Goal: Task Accomplishment & Management: Manage account settings

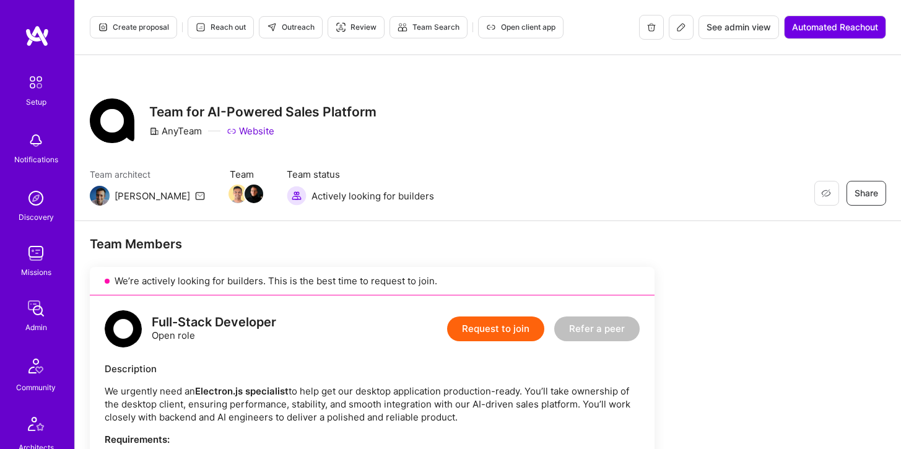
click at [38, 206] on img at bounding box center [36, 198] width 25 height 25
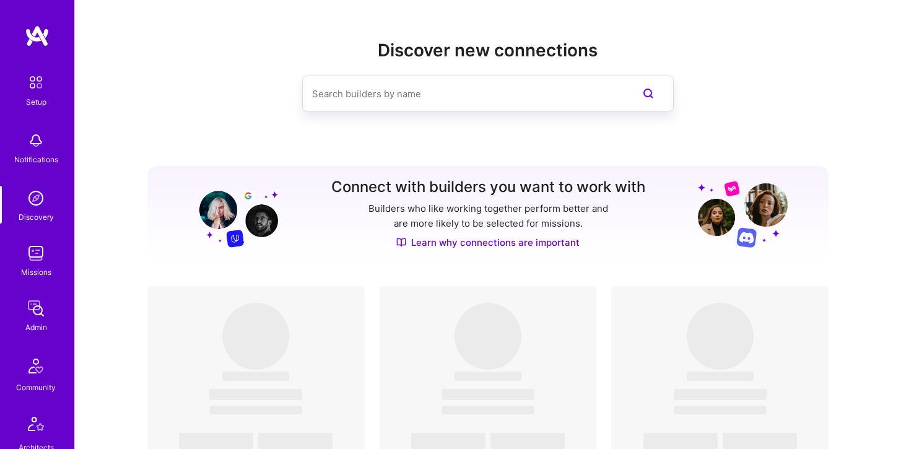
click at [32, 312] on img at bounding box center [36, 308] width 25 height 25
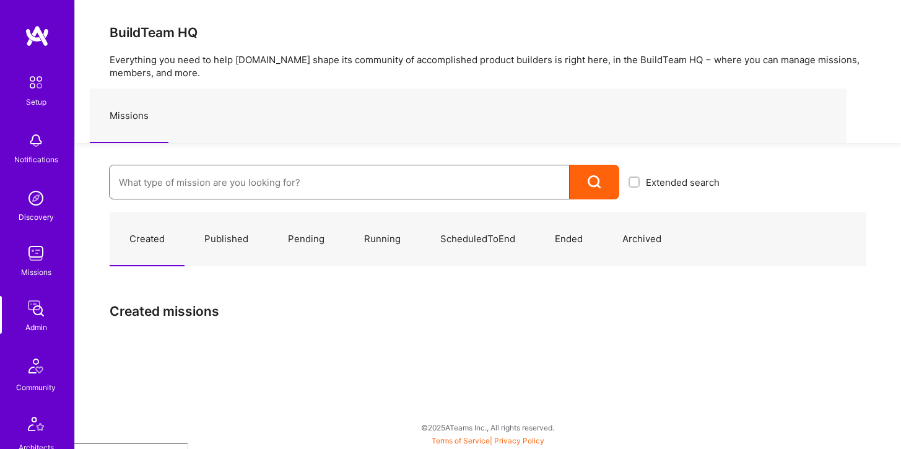
click at [263, 186] on input at bounding box center [339, 183] width 441 height 32
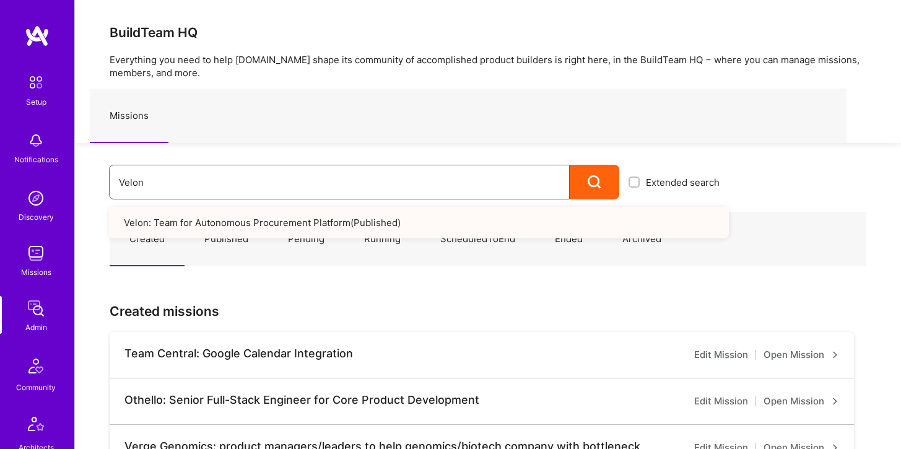
type input "Velon"
click at [264, 217] on link "Velon: Team for Autonomous Procurement Platform ( Published )" at bounding box center [419, 223] width 620 height 32
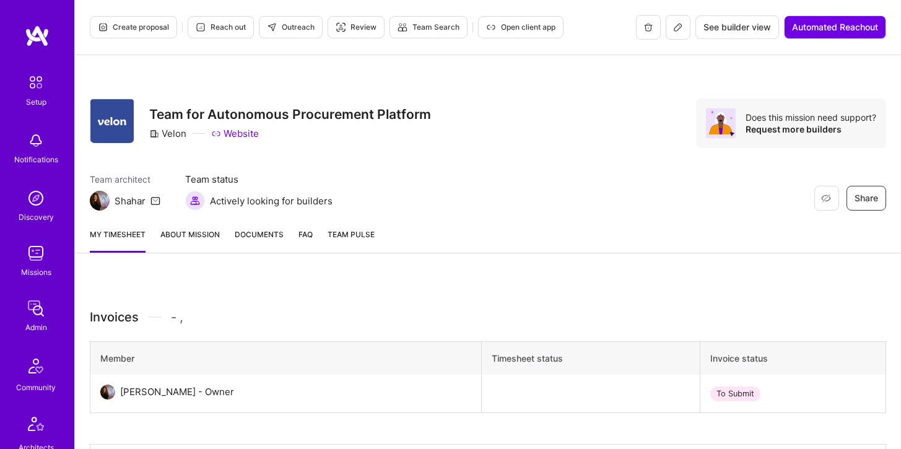
click at [429, 118] on h3 "Team for Autonomous Procurement Platform" at bounding box center [290, 113] width 282 height 15
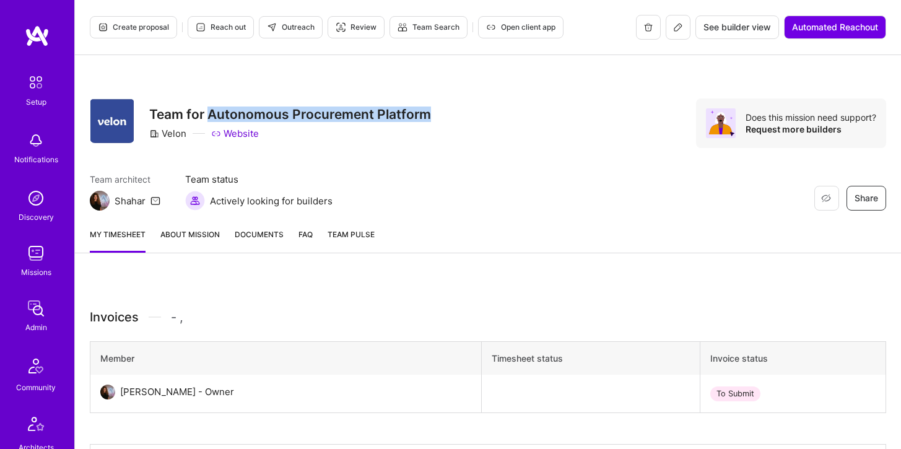
drag, startPoint x: 432, startPoint y: 118, endPoint x: 210, endPoint y: 115, distance: 221.7
click at [210, 115] on div "Restore Not Interested Share Team for Autonomous Procurement Platform Velon Web…" at bounding box center [488, 123] width 796 height 50
copy h3 "Autonomous Procurement Platform"
click at [184, 234] on link "About Mission" at bounding box center [189, 240] width 59 height 25
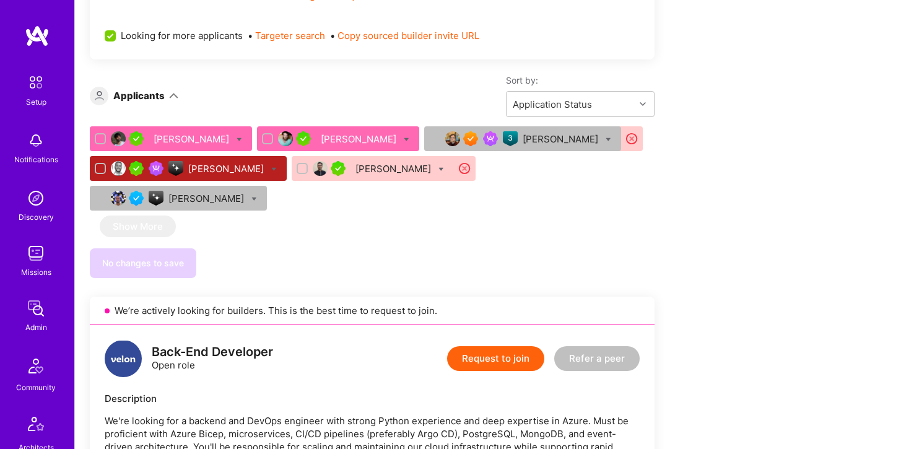
scroll to position [1494, 0]
click at [178, 136] on div "Alon Izhak" at bounding box center [193, 138] width 78 height 13
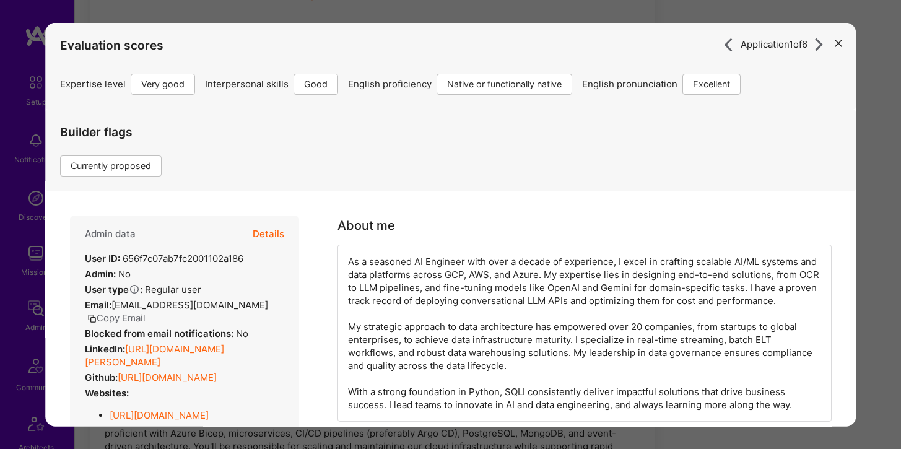
click at [272, 227] on button "Details" at bounding box center [269, 233] width 32 height 36
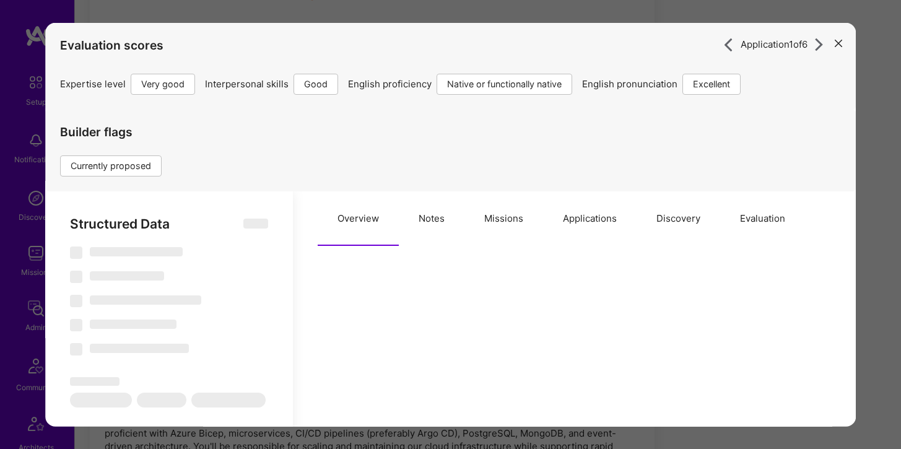
scroll to position [159, 0]
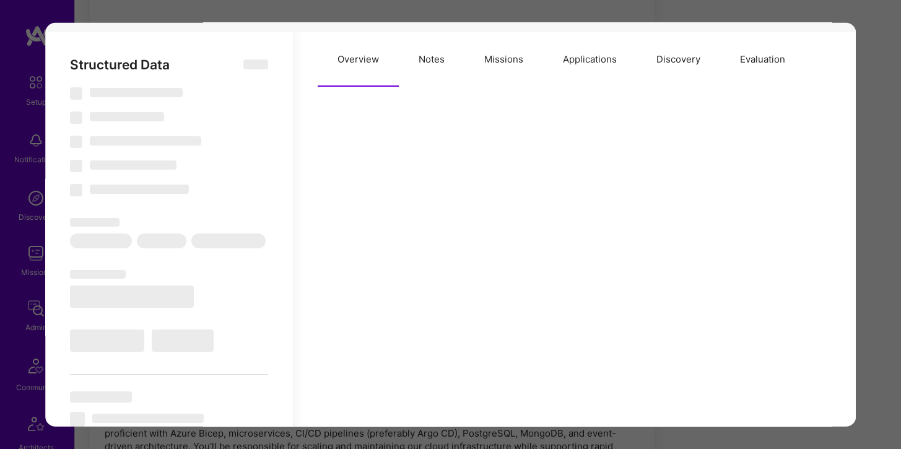
select select "Right Now"
select select "5"
select select "4"
select select "7"
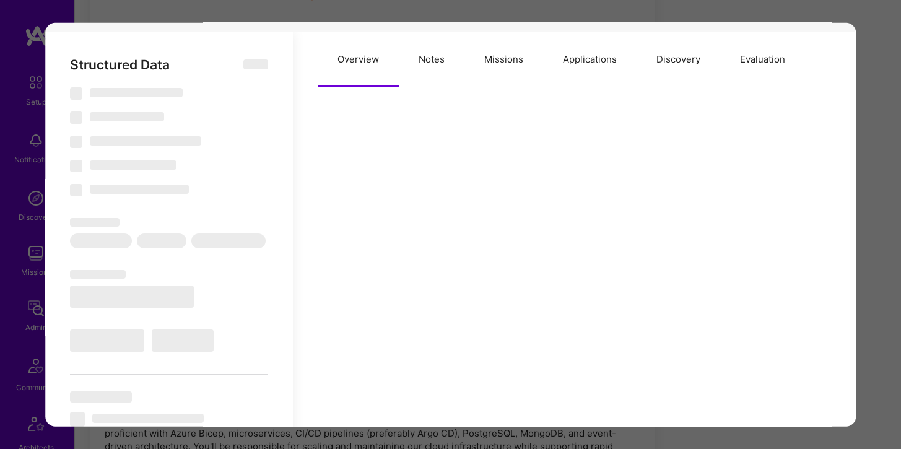
select select "IL"
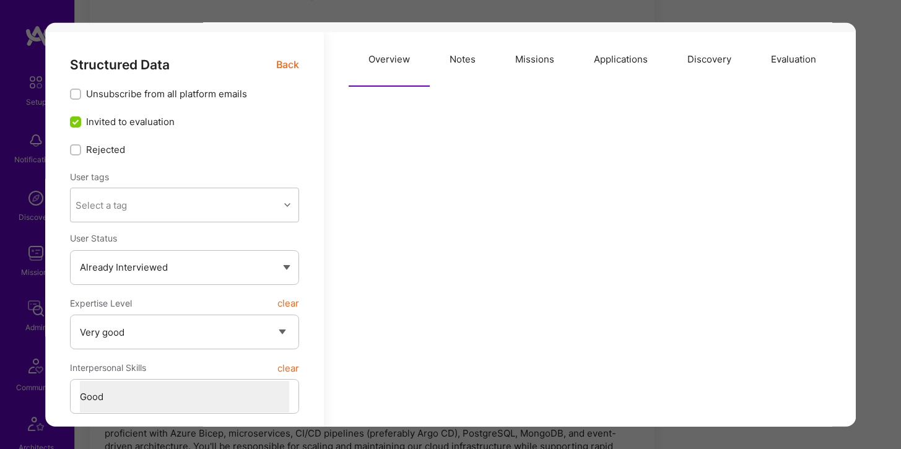
click at [506, 60] on button "Missions" at bounding box center [534, 59] width 79 height 54
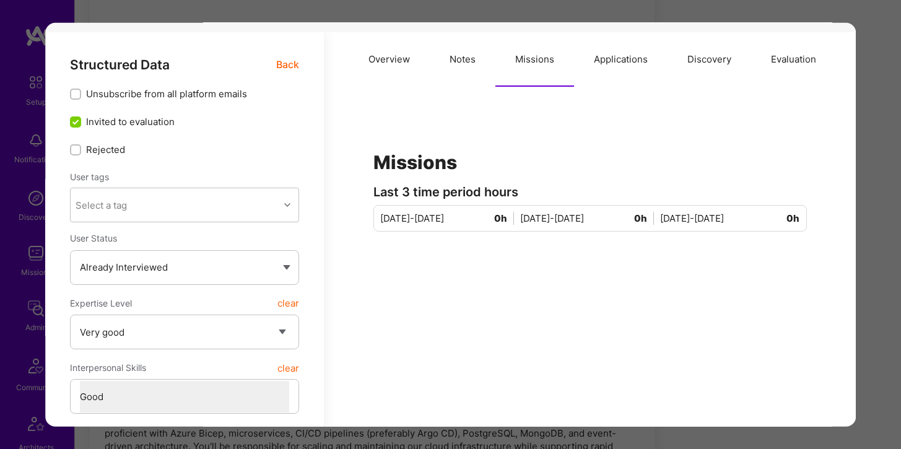
click at [618, 59] on button "Applications" at bounding box center [620, 59] width 93 height 54
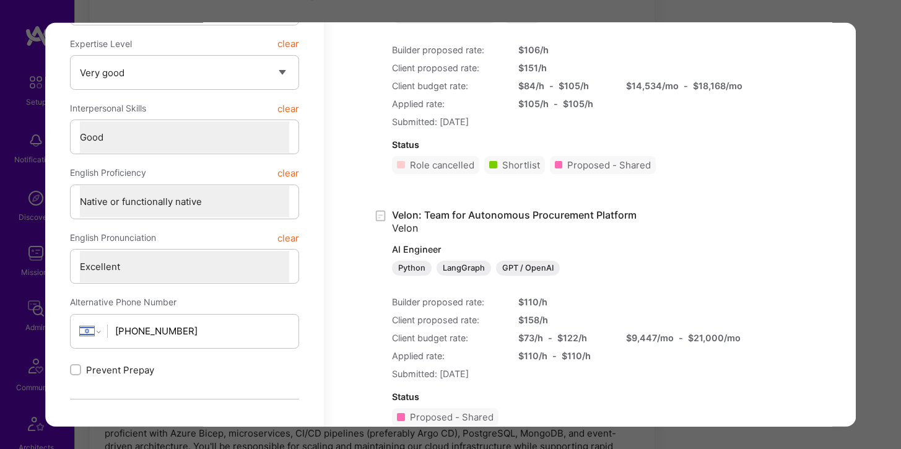
scroll to position [422, 0]
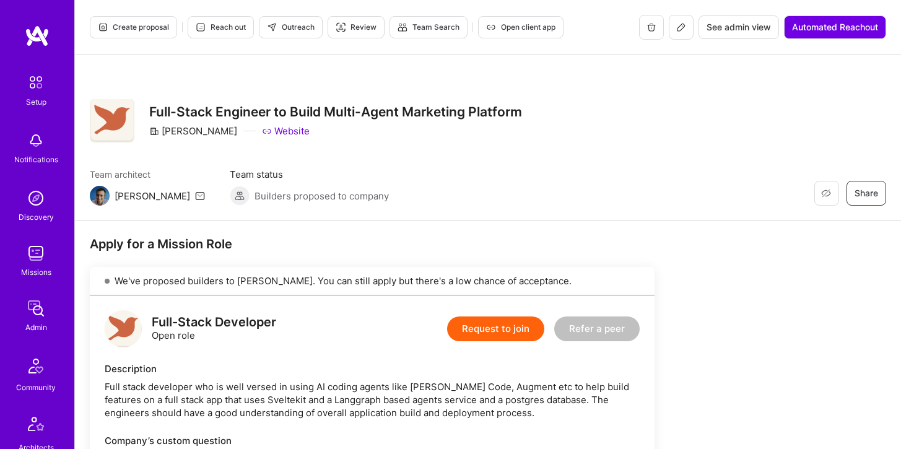
scroll to position [573, 0]
